Goal: Navigation & Orientation: Go to known website

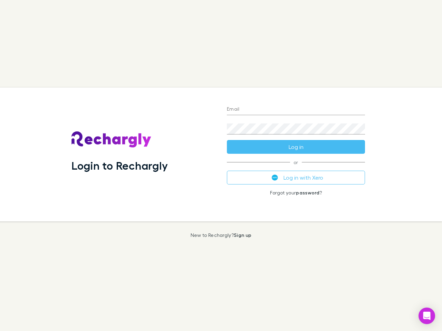
click at [221, 166] on div "Login to Rechargly" at bounding box center [143, 155] width 155 height 134
click at [296, 110] on input "Email" at bounding box center [296, 109] width 138 height 11
click at [296, 147] on form "Email Password Log in" at bounding box center [296, 126] width 138 height 55
click at [296, 178] on div "Email Password Log in or Log in with Xero Forgot your password ?" at bounding box center [295, 155] width 149 height 134
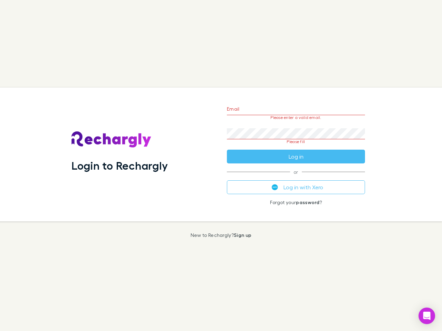
click at [427, 316] on icon "Open Intercom Messenger" at bounding box center [426, 316] width 7 height 8
